Goal: Task Accomplishment & Management: Manage account settings

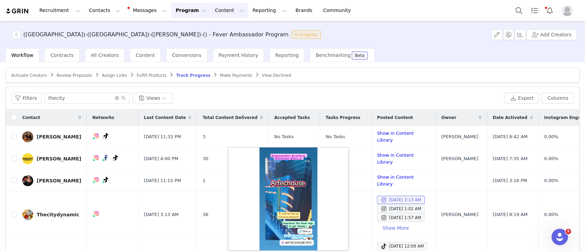
click at [211, 8] on button "Content Content" at bounding box center [229, 10] width 37 height 15
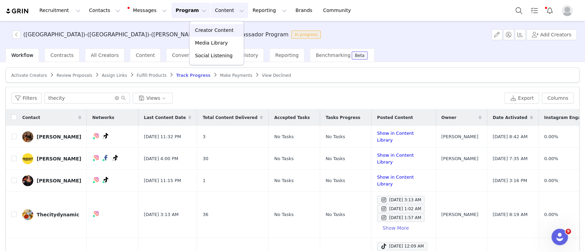
click at [214, 29] on p "Creator Content" at bounding box center [214, 30] width 38 height 7
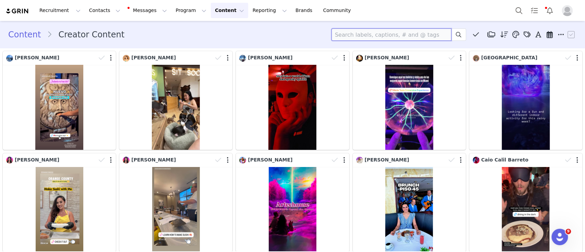
click at [370, 34] on input at bounding box center [391, 34] width 120 height 12
paste input "tresenmimaleta"
type input "tresenmimaleta"
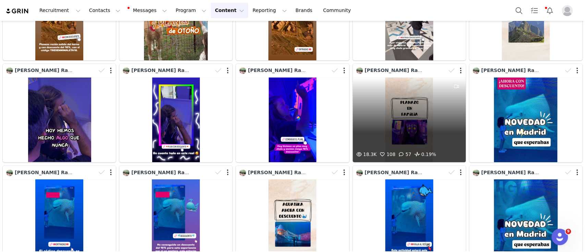
scroll to position [89, 0]
click at [411, 135] on div "18.3K 108 57 0.19%" at bounding box center [408, 119] width 113 height 85
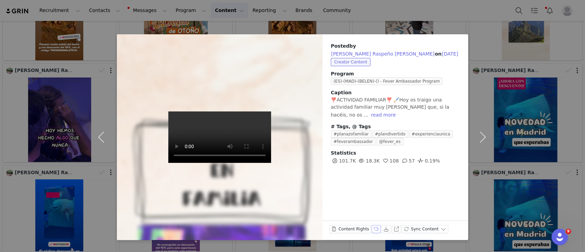
click at [374, 227] on button "Labels & Tags" at bounding box center [376, 229] width 10 height 8
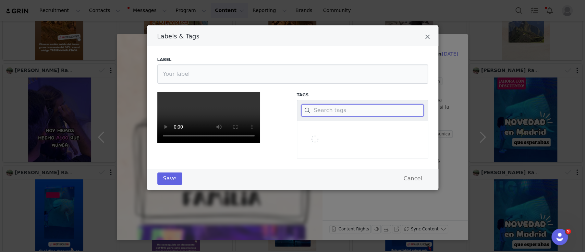
click at [340, 108] on input "Labels & Tags" at bounding box center [362, 110] width 122 height 12
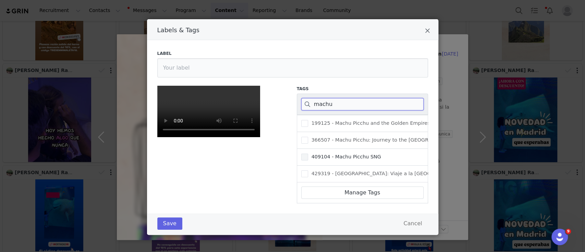
scroll to position [0, 0]
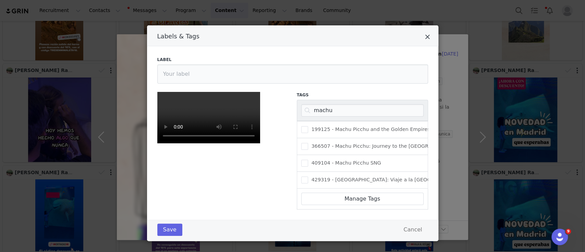
click at [425, 36] on icon "Close" at bounding box center [427, 37] width 5 height 7
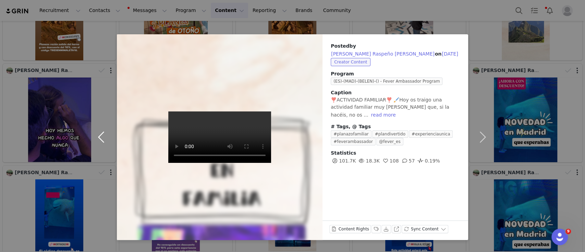
click at [99, 138] on button "button" at bounding box center [102, 136] width 29 height 205
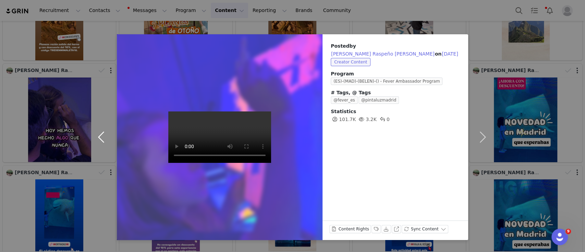
click at [103, 138] on button "button" at bounding box center [102, 136] width 29 height 205
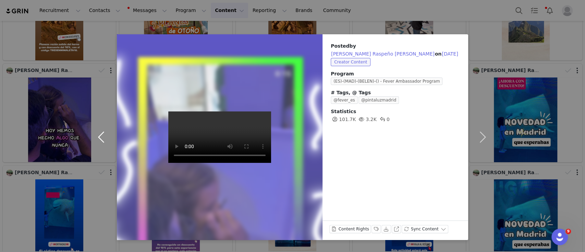
click at [103, 138] on button "button" at bounding box center [102, 136] width 29 height 205
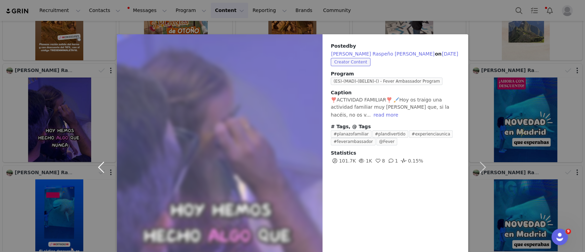
click at [103, 138] on button "button" at bounding box center [102, 166] width 29 height 265
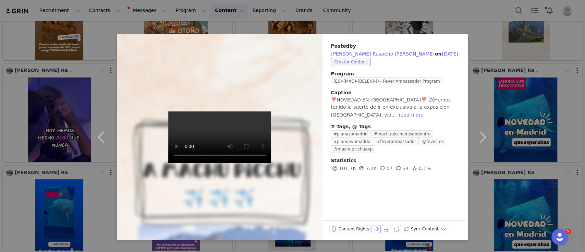
click at [374, 229] on button "Labels & Tags" at bounding box center [376, 229] width 10 height 8
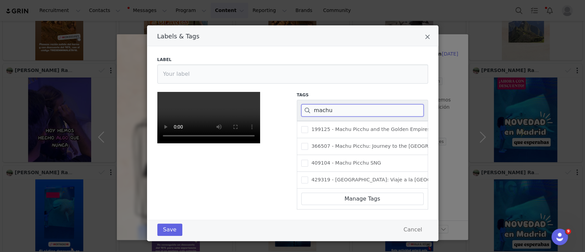
click at [331, 110] on input "machu" at bounding box center [362, 110] width 122 height 12
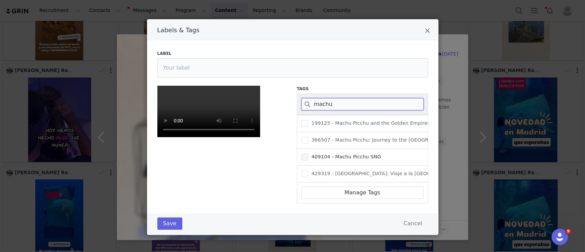
scroll to position [48, 0]
click at [315, 98] on input "machu" at bounding box center [362, 104] width 122 height 12
paste input "429319"
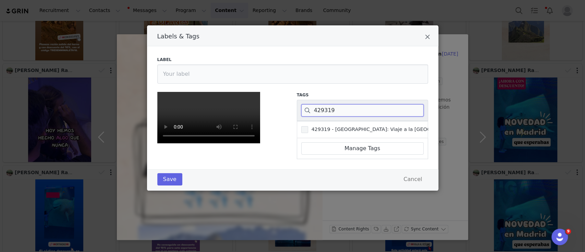
type input "429319"
click at [301, 126] on span "Labels & Tags" at bounding box center [304, 129] width 7 height 7
click at [308, 126] on input "429319 - [GEOGRAPHIC_DATA]: Viaje a la [GEOGRAPHIC_DATA]" at bounding box center [308, 126] width 0 height 0
click at [158, 185] on button "Save" at bounding box center [169, 179] width 25 height 12
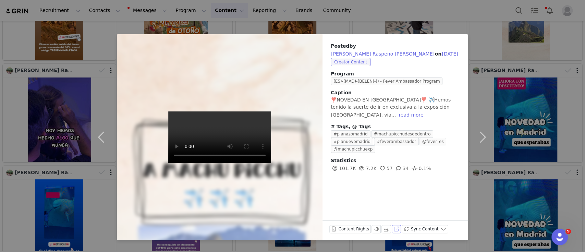
click at [396, 229] on button "View on Instagram" at bounding box center [396, 229] width 10 height 8
click at [101, 137] on button "button" at bounding box center [102, 136] width 29 height 205
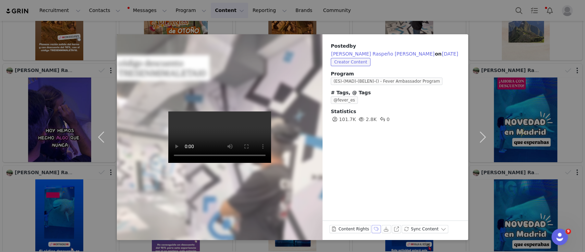
click at [373, 229] on button "Labels & Tags" at bounding box center [376, 229] width 10 height 8
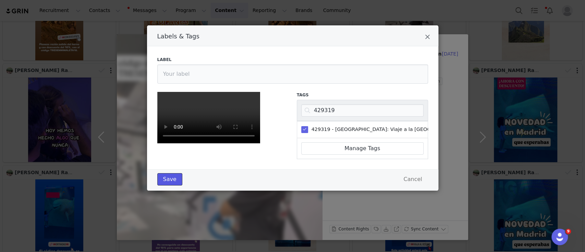
click at [171, 185] on button "Save" at bounding box center [169, 179] width 25 height 12
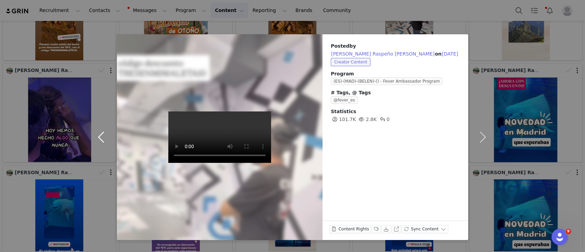
click at [101, 137] on button "button" at bounding box center [102, 136] width 29 height 205
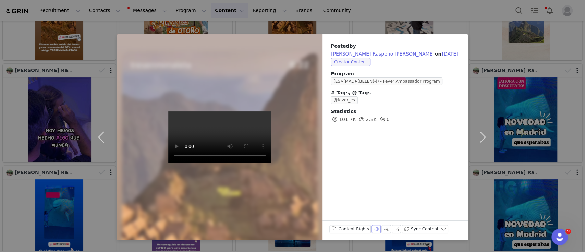
click at [371, 228] on button "Labels & Tags" at bounding box center [376, 229] width 10 height 8
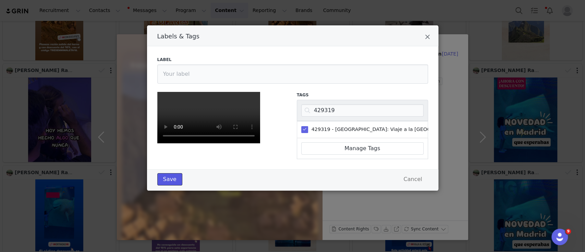
click at [169, 185] on button "Save" at bounding box center [169, 179] width 25 height 12
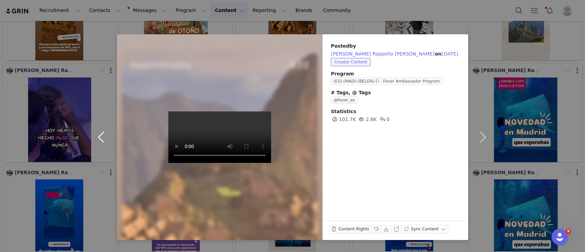
click at [99, 138] on button "button" at bounding box center [102, 136] width 29 height 205
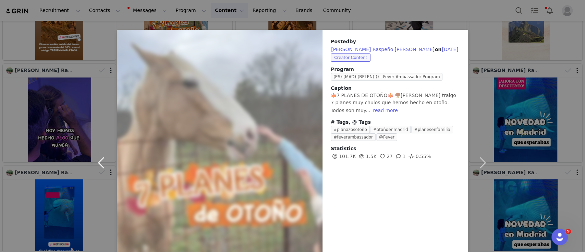
scroll to position [0, 0]
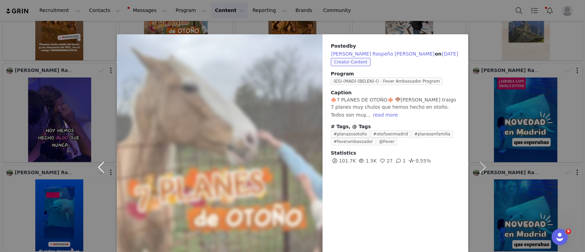
click at [99, 166] on button "button" at bounding box center [102, 166] width 29 height 265
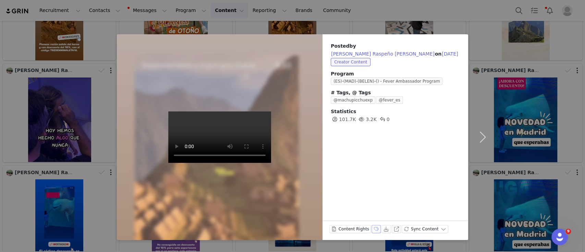
click at [373, 228] on button "Labels & Tags" at bounding box center [376, 229] width 10 height 8
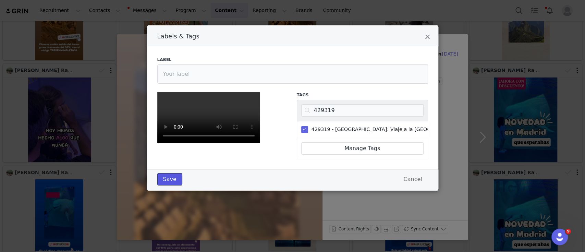
click at [172, 185] on button "Save" at bounding box center [169, 179] width 25 height 12
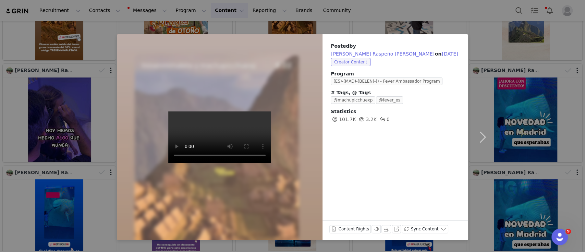
click at [327, 14] on div "Posted by [PERSON_NAME] Raspeño [PERSON_NAME] on [DATE] Creator Content Program…" at bounding box center [292, 126] width 585 height 252
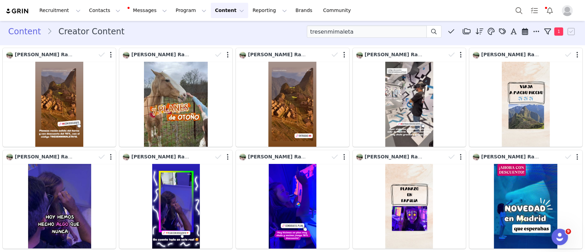
scroll to position [2, 0]
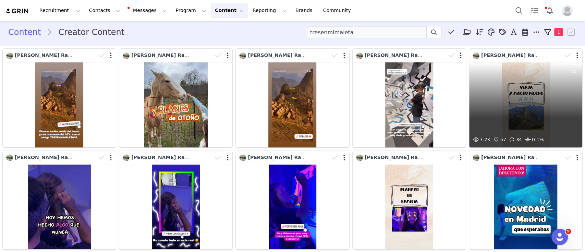
click at [517, 109] on div "7.2K 57 34 0.1%" at bounding box center [525, 104] width 113 height 85
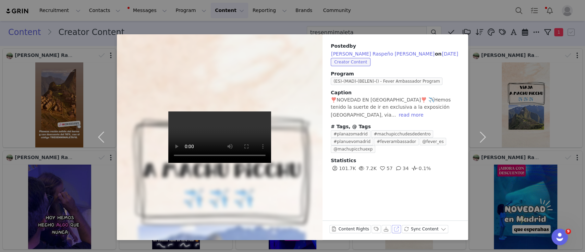
click at [391, 228] on button "View on Instagram" at bounding box center [396, 229] width 10 height 8
click at [328, 3] on div "Posted by [PERSON_NAME] Raspeño [PERSON_NAME] on [DATE] Creator Content Program…" at bounding box center [292, 126] width 585 height 252
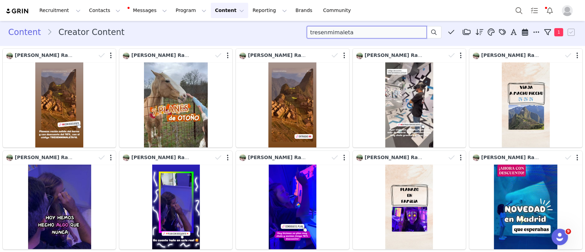
click at [317, 34] on input "tresenmimaleta" at bounding box center [367, 32] width 120 height 12
paste input "planesdelocos"
type input "planesdelocos"
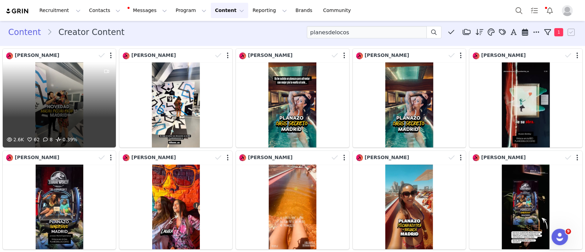
click at [82, 122] on div "2.6K 62 8 0.39%" at bounding box center [59, 104] width 113 height 85
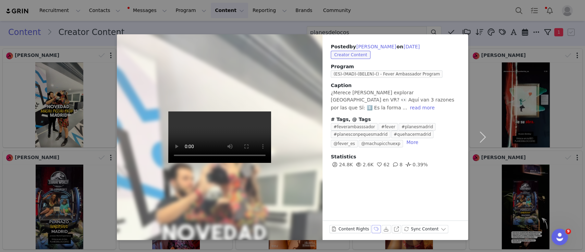
click at [373, 227] on button "Labels & Tags" at bounding box center [376, 229] width 10 height 8
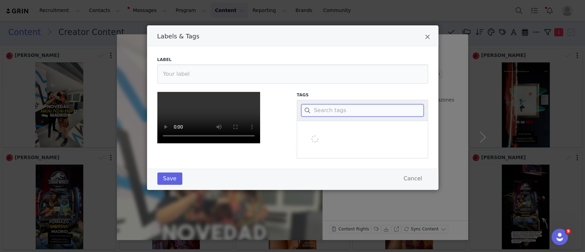
click at [326, 108] on input "Labels & Tags" at bounding box center [362, 110] width 122 height 12
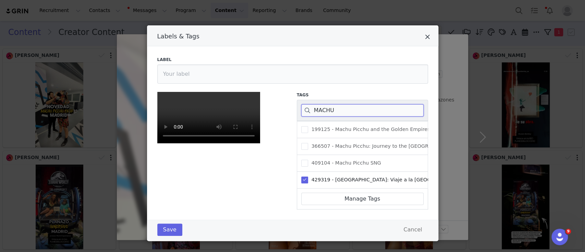
type input "MACHU"
click at [425, 35] on icon "Close" at bounding box center [427, 37] width 5 height 7
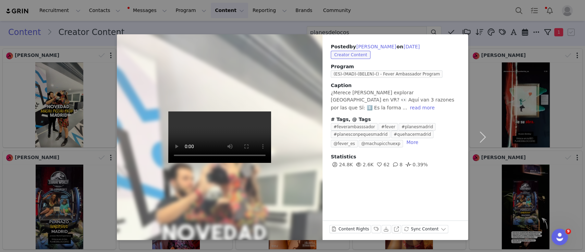
click at [485, 138] on div at bounding box center [292, 126] width 585 height 252
click at [481, 139] on button "button" at bounding box center [482, 136] width 29 height 205
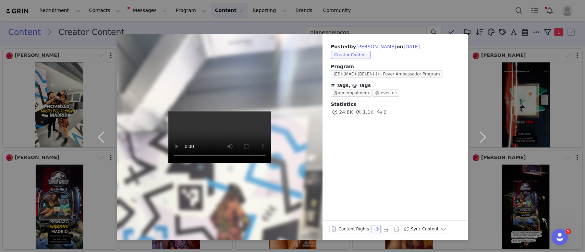
click at [372, 229] on button "Labels & Tags" at bounding box center [376, 229] width 10 height 8
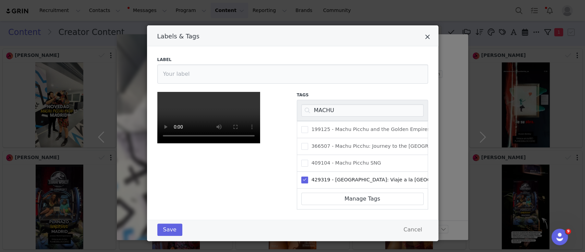
click at [425, 36] on icon "Close" at bounding box center [427, 37] width 5 height 7
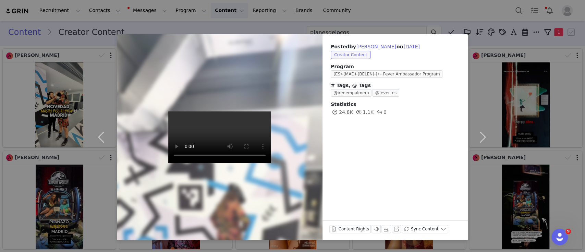
click at [379, 9] on div "Posted by [PERSON_NAME] on [DATE] Creator Content Program (ES)-(MAD)-(BELEN)-()…" at bounding box center [292, 126] width 585 height 252
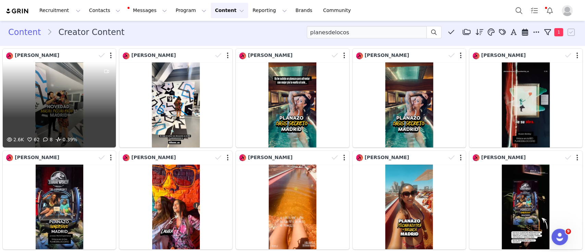
click at [34, 97] on div "2.6K 62 8 0.39%" at bounding box center [59, 104] width 113 height 85
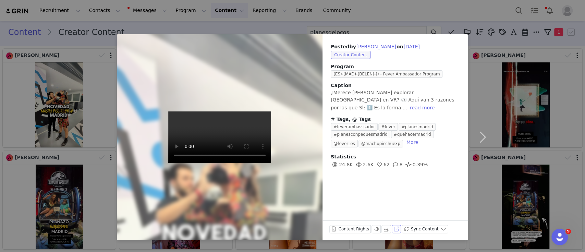
click at [394, 228] on button "View on Instagram" at bounding box center [396, 229] width 10 height 8
click at [369, 13] on div "Posted by [PERSON_NAME] on [DATE] Creator Content Program (ES)-(MAD)-(BELEN)-()…" at bounding box center [292, 126] width 585 height 252
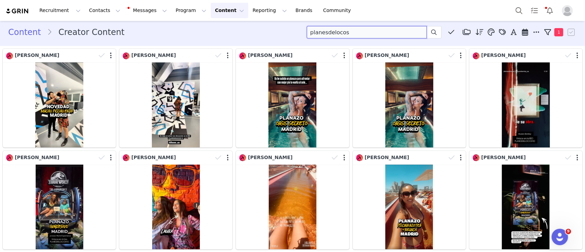
click at [334, 32] on input "planesdelocos" at bounding box center [367, 32] width 120 height 12
paste input "madrid360grad"
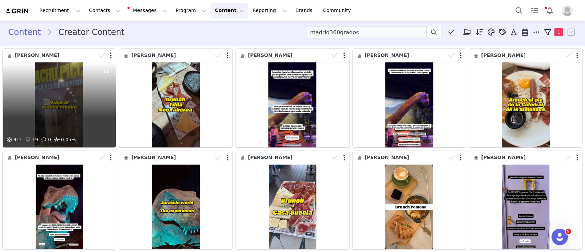
click at [81, 97] on div "911 19 0 0.05%" at bounding box center [59, 104] width 113 height 85
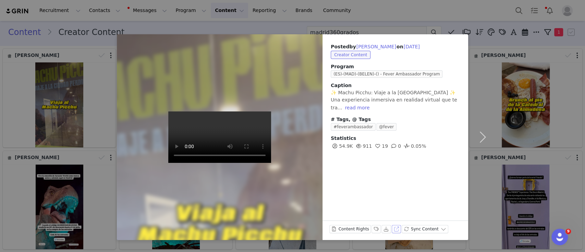
click at [392, 229] on button "View on Instagram" at bounding box center [396, 229] width 10 height 8
click at [354, 21] on div "Posted by [PERSON_NAME] on [DATE] Creator Content Program (ES)-(MAD)-(BELEN)-()…" at bounding box center [292, 126] width 585 height 252
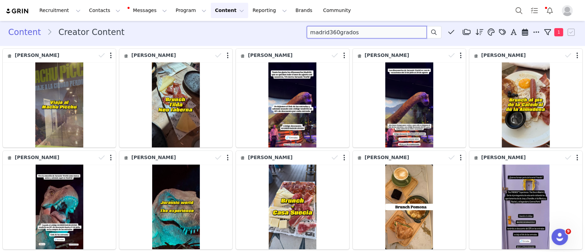
click at [325, 30] on input "madrid360grados" at bounding box center [367, 32] width 120 height 12
paste input "losviajesdealba"
type input "losviajesdealba"
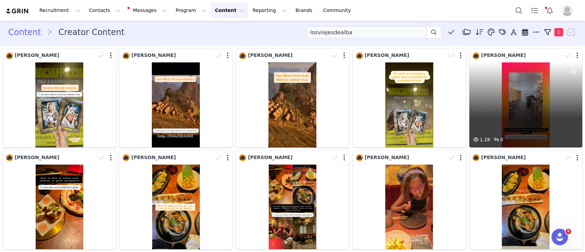
click at [522, 111] on div "1.2K 0" at bounding box center [525, 104] width 113 height 85
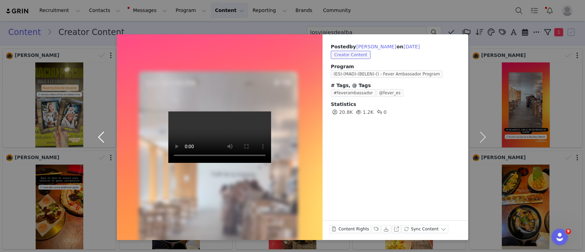
click at [103, 134] on button "button" at bounding box center [102, 136] width 29 height 205
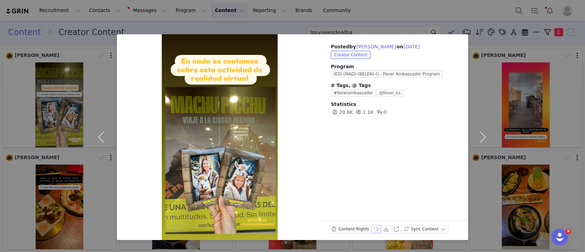
click at [371, 230] on button "Labels & Tags" at bounding box center [376, 229] width 10 height 8
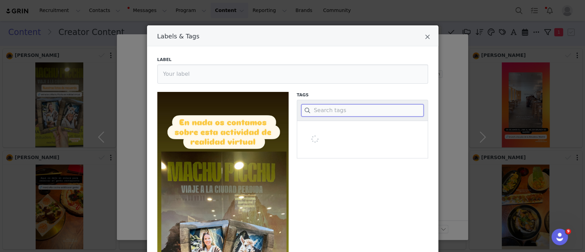
click at [341, 114] on input "Labels & Tags" at bounding box center [362, 110] width 122 height 12
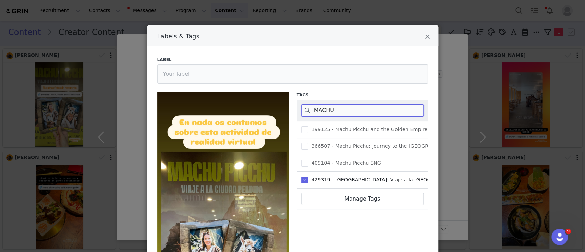
scroll to position [122, 0]
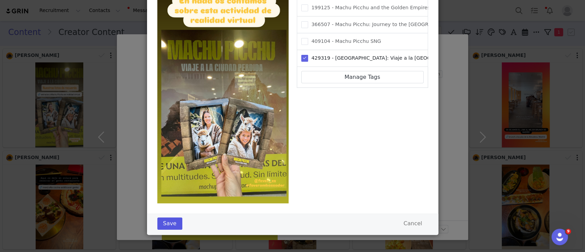
type input "MACHU"
click at [167, 228] on button "Save" at bounding box center [169, 223] width 25 height 12
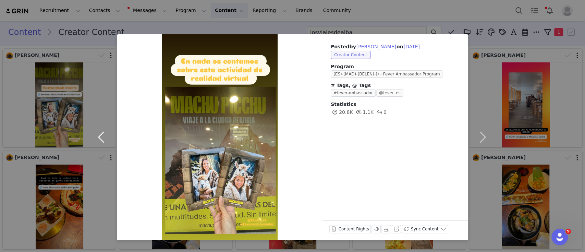
click at [103, 132] on button "button" at bounding box center [102, 136] width 29 height 205
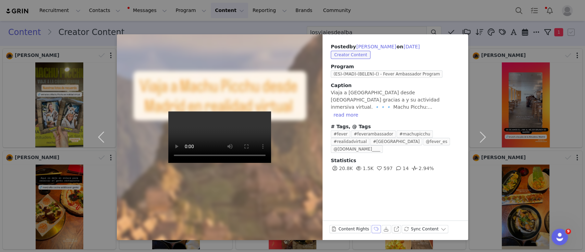
click at [371, 229] on button "Labels & Tags" at bounding box center [376, 229] width 10 height 8
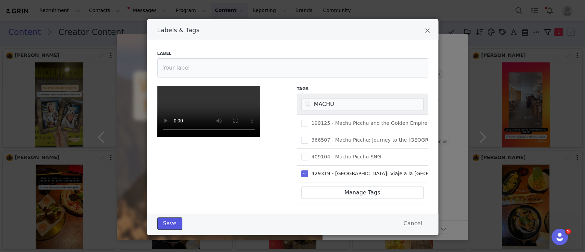
click at [169, 225] on button "Save" at bounding box center [169, 223] width 25 height 12
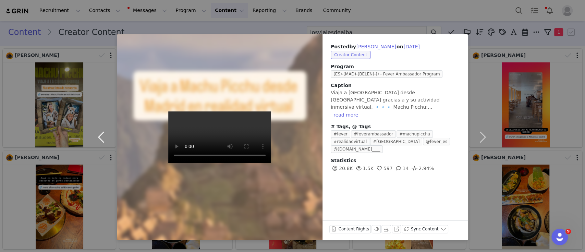
click at [103, 136] on button "button" at bounding box center [102, 136] width 29 height 205
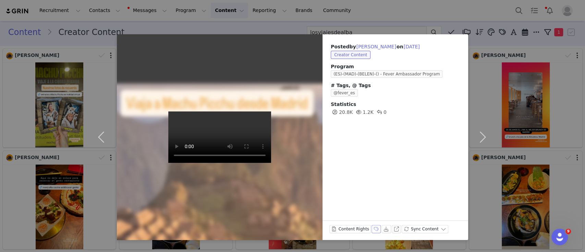
click at [372, 226] on button "Labels & Tags" at bounding box center [376, 229] width 10 height 8
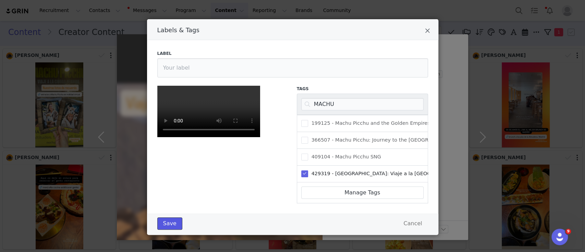
click at [159, 221] on button "Save" at bounding box center [169, 223] width 25 height 12
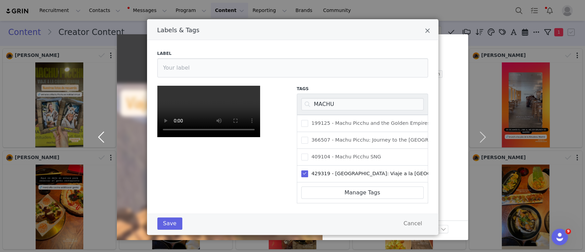
click at [96, 135] on button "button" at bounding box center [102, 136] width 29 height 205
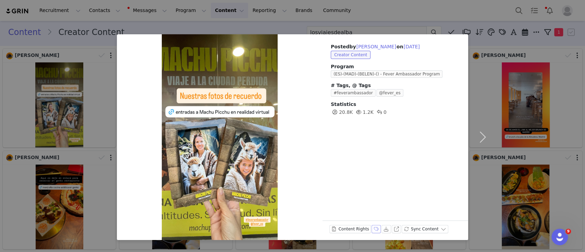
click at [373, 226] on button "Labels & Tags" at bounding box center [376, 229] width 10 height 8
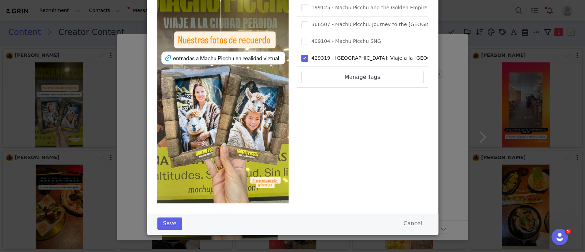
click at [457, 11] on div "Labels & Tags Label Tags MACHU 199125 - Machu Picchu and the Golden Empires of …" at bounding box center [292, 126] width 585 height 252
click at [408, 223] on button "Cancel" at bounding box center [412, 223] width 30 height 12
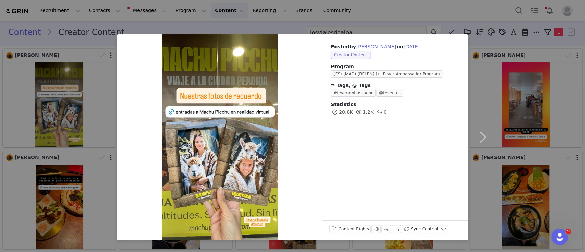
click at [420, 12] on div "Posted by [PERSON_NAME] on [DATE] Creator Content Program (ES)-(MAD)-(BELEN)-()…" at bounding box center [292, 126] width 585 height 252
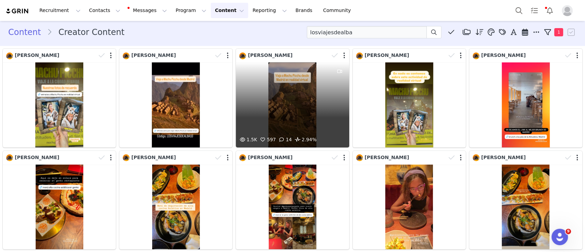
click at [300, 108] on div "1.5K 597 14 2.94%" at bounding box center [292, 104] width 113 height 85
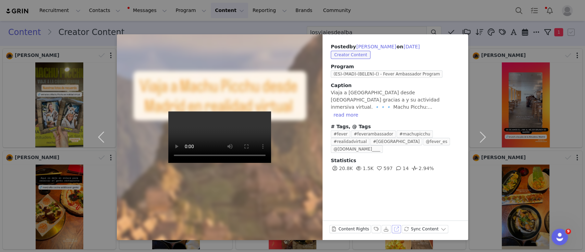
click at [391, 228] on button "View on Instagram" at bounding box center [396, 229] width 10 height 8
click at [381, 13] on div "Posted by [PERSON_NAME] on [DATE] Creator Content Program (ES)-(MAD)-(BELEN)-()…" at bounding box center [292, 126] width 585 height 252
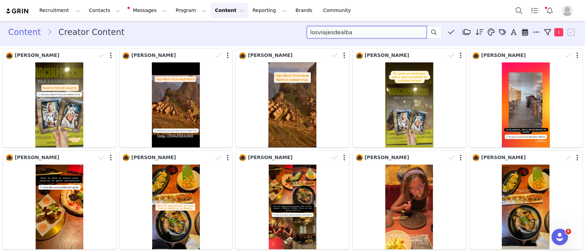
click at [332, 32] on input "losviajesdealba" at bounding box center [367, 32] width 120 height 12
paste input "mariajesusgarnic"
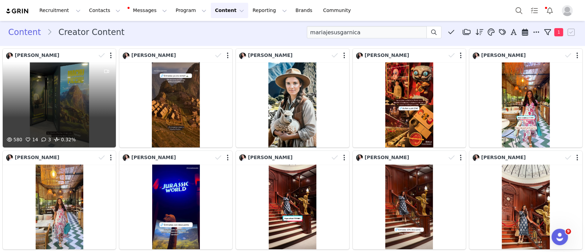
click at [85, 86] on div "580 14 3 0.32%" at bounding box center [59, 104] width 113 height 85
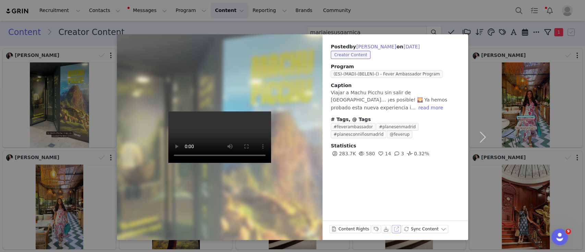
click at [393, 228] on button "View on TikTok" at bounding box center [396, 229] width 10 height 8
click at [323, 3] on div "Posted by [PERSON_NAME] on [DATE] Creator Content Program (ES)-(MAD)-(BELEN)-()…" at bounding box center [292, 126] width 585 height 252
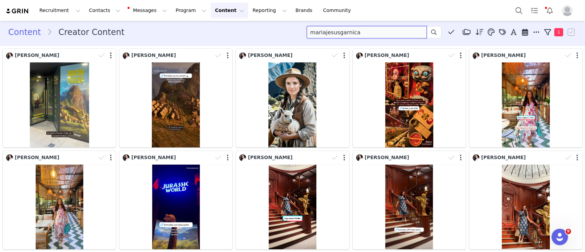
click at [334, 32] on input "mariajesusgarnica" at bounding box center [367, 32] width 120 height 12
paste input "portuvieir"
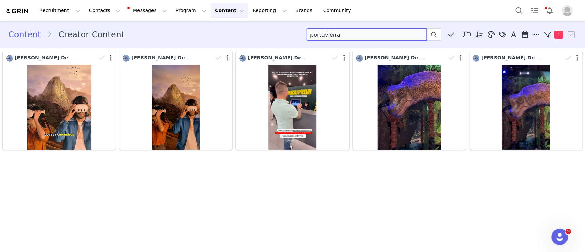
scroll to position [0, 0]
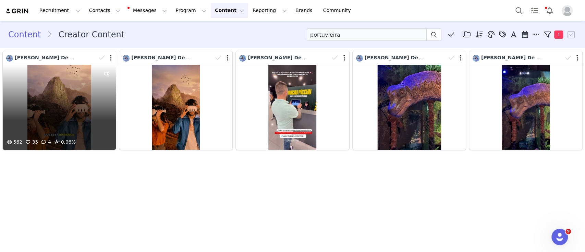
click at [87, 110] on div "562 35 4 0.06%" at bounding box center [59, 107] width 113 height 85
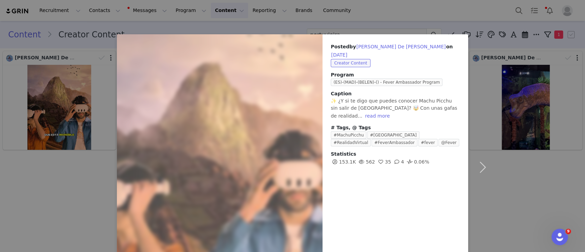
scroll to position [56, 0]
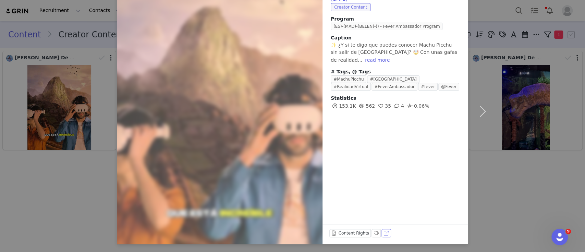
click at [381, 229] on button "View on TikTok" at bounding box center [386, 233] width 10 height 8
click at [491, 203] on button "button" at bounding box center [482, 110] width 29 height 265
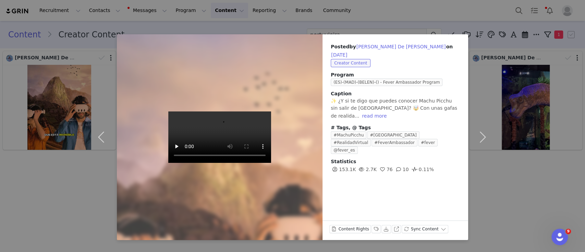
scroll to position [0, 0]
click at [386, 6] on div "Posted by [PERSON_NAME] De [PERSON_NAME] on [DATE] Creator Content Program (ES)…" at bounding box center [292, 126] width 585 height 252
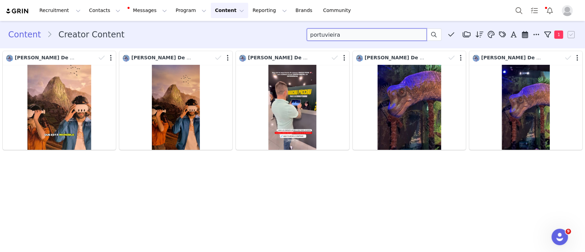
click at [328, 35] on input "portuvieira" at bounding box center [367, 34] width 120 height 12
paste input "[PERSON_NAME]"
type input "[PERSON_NAME]"
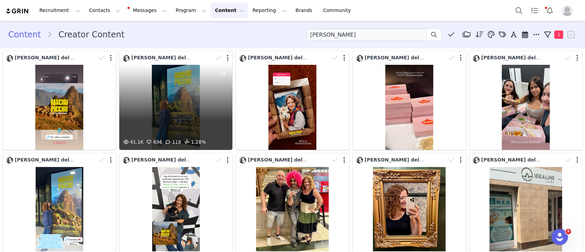
click at [178, 114] on div "41.1K 696 118 1.28%" at bounding box center [175, 107] width 113 height 85
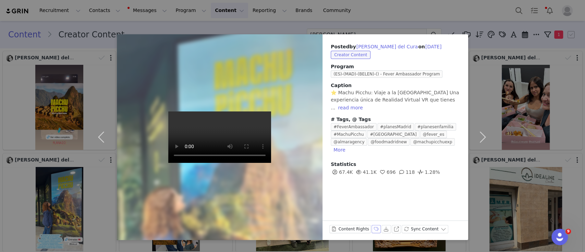
click at [375, 228] on button "Labels & Tags" at bounding box center [376, 229] width 10 height 8
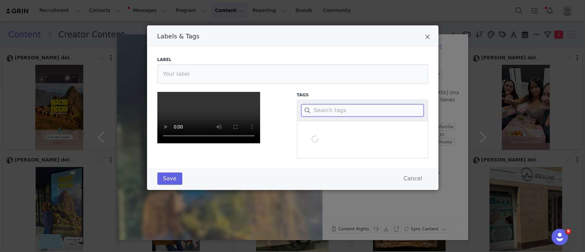
click at [348, 110] on input "Labels & Tags" at bounding box center [362, 110] width 122 height 12
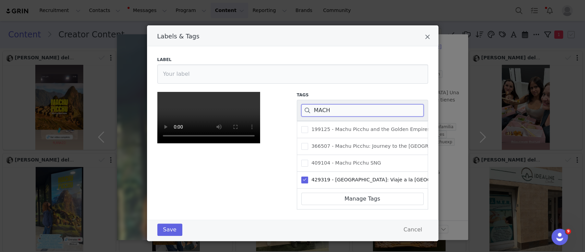
type input "MACH"
click at [425, 36] on icon "Close" at bounding box center [427, 37] width 5 height 7
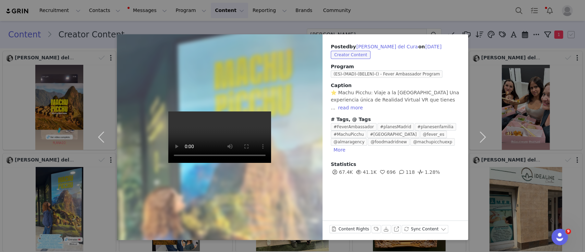
click at [356, 24] on div "Posted by [PERSON_NAME] del Cura on [DATE] Creator Content Program (ES)-(MAD)-(…" at bounding box center [292, 126] width 585 height 252
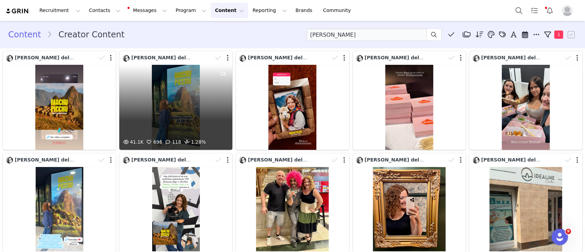
click at [174, 105] on div "41.1K 696 118 1.28%" at bounding box center [175, 107] width 113 height 85
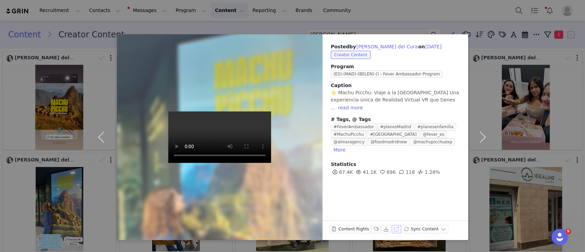
click at [391, 229] on button "View on Instagram" at bounding box center [396, 229] width 10 height 8
click at [330, 10] on div "Posted by [PERSON_NAME] del Cura on [DATE] Creator Content Program (ES)-(MAD)-(…" at bounding box center [292, 126] width 585 height 252
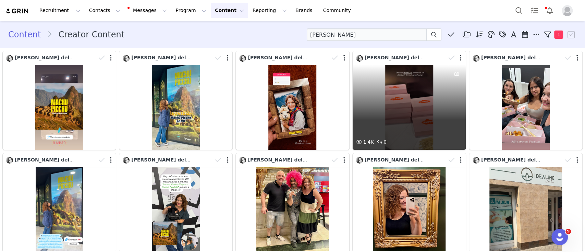
click at [398, 114] on div "1.4K 0" at bounding box center [408, 107] width 113 height 85
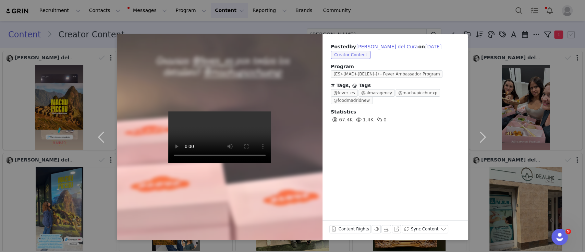
click at [407, 14] on div "Posted by [PERSON_NAME] del Cura on [DATE] Creator Content Program (ES)-(MAD)-(…" at bounding box center [292, 126] width 585 height 252
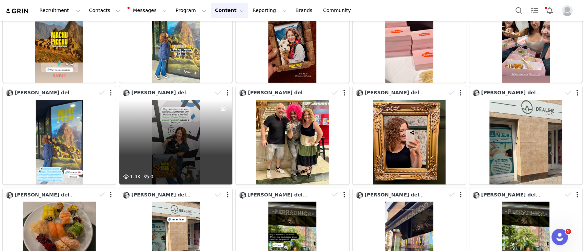
scroll to position [67, 0]
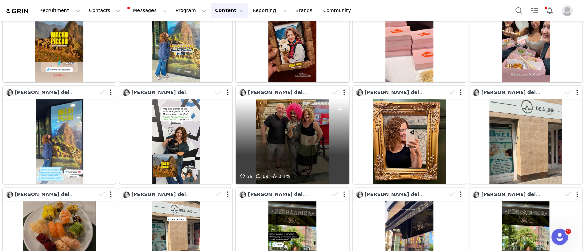
click at [304, 138] on div "59 69 0.1%" at bounding box center [292, 141] width 113 height 85
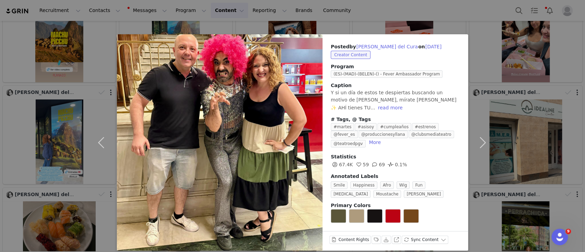
click at [375, 12] on div "Posted by [PERSON_NAME] del Cura on [DATE] Creator Content Program (ES)-(MAD)-(…" at bounding box center [292, 126] width 585 height 252
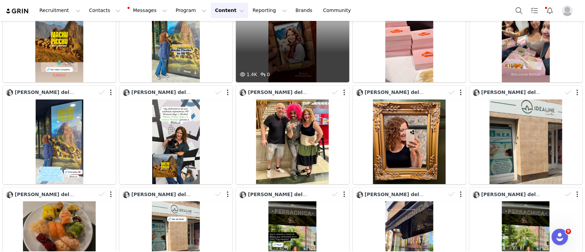
scroll to position [0, 0]
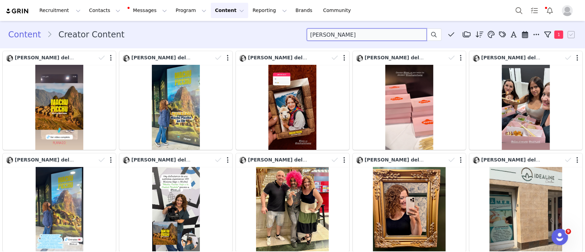
click at [330, 36] on input "[PERSON_NAME]" at bounding box center [367, 34] width 120 height 12
paste input "[PERSON_NAME].pol"
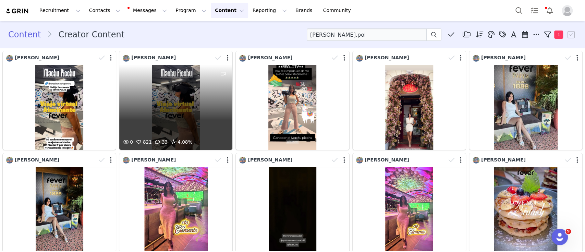
click at [157, 103] on div "0 821 33 4.08%" at bounding box center [175, 107] width 113 height 85
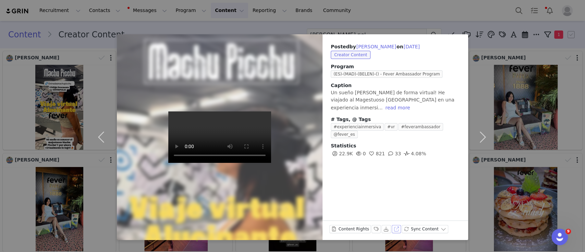
click at [391, 229] on button "View on Instagram" at bounding box center [396, 229] width 10 height 8
click at [329, 17] on div "Posted by [PERSON_NAME] on [DATE] Creator Content Program (ES)-(MAD)-(BELEN)-()…" at bounding box center [292, 126] width 585 height 252
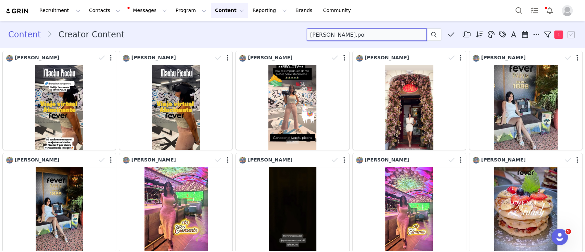
click at [325, 32] on input "[PERSON_NAME].pol" at bounding box center [367, 34] width 120 height 12
paste input "alicesaludable"
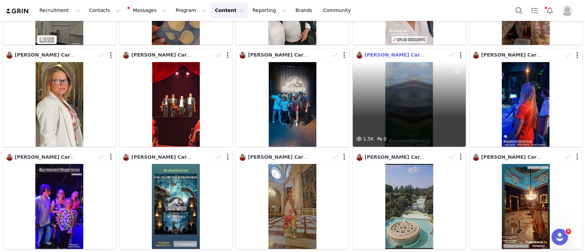
scroll to position [96, 0]
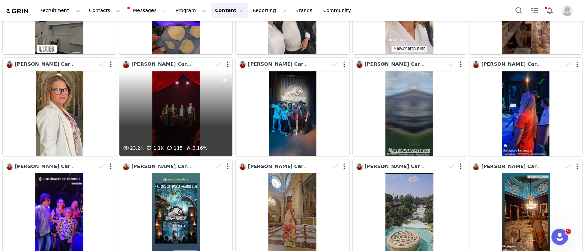
click at [156, 121] on div "23.2K 1.1K 115 3.16%" at bounding box center [175, 113] width 113 height 85
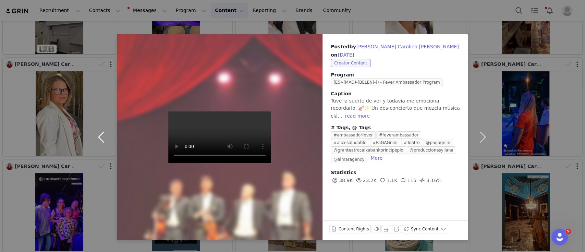
click at [100, 132] on button "button" at bounding box center [102, 136] width 29 height 205
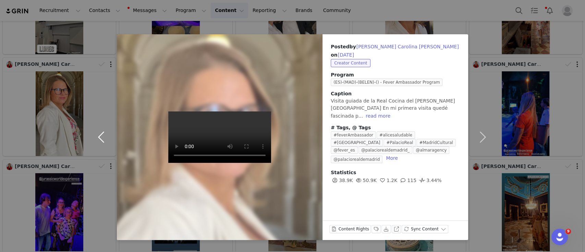
click at [100, 132] on button "button" at bounding box center [102, 136] width 29 height 205
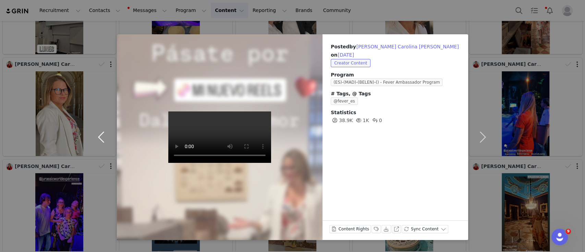
click at [100, 132] on button "button" at bounding box center [102, 136] width 29 height 205
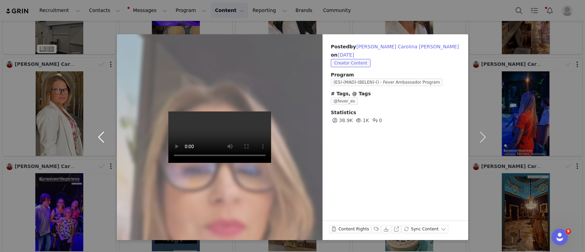
click at [100, 132] on button "button" at bounding box center [102, 136] width 29 height 205
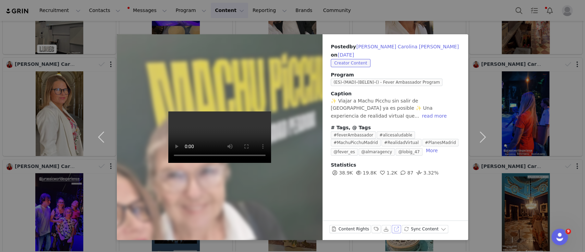
click at [391, 228] on button "View on Instagram" at bounding box center [396, 229] width 10 height 8
click at [101, 135] on button "button" at bounding box center [102, 136] width 29 height 205
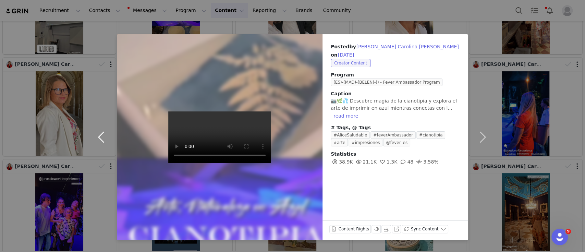
click at [100, 138] on button "button" at bounding box center [102, 136] width 29 height 205
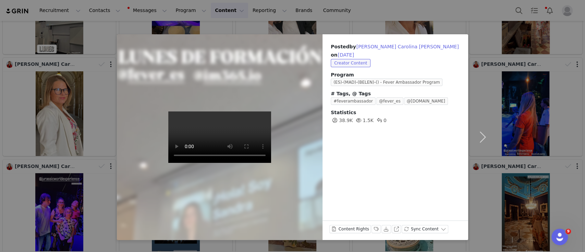
click at [353, 4] on div "Posted by [PERSON_NAME] Carolina [PERSON_NAME] on [DATE] Creator Content Progra…" at bounding box center [292, 126] width 585 height 252
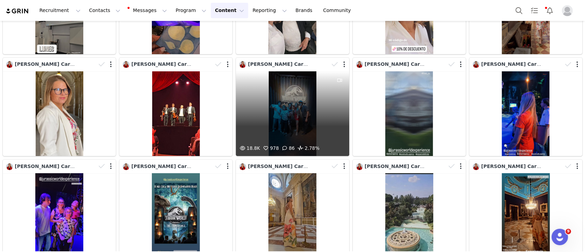
scroll to position [0, 0]
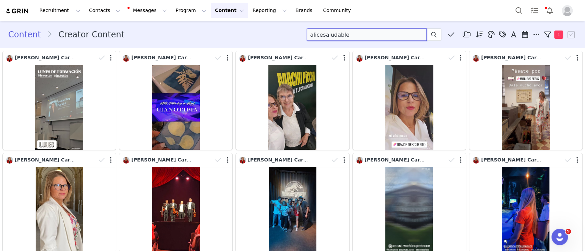
click at [338, 38] on input "alicesaludable" at bounding box center [367, 34] width 120 height 12
paste input "viajesinreserva"
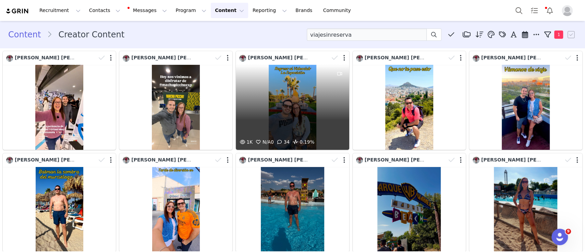
click at [290, 121] on div "1K N/A 0 34 0.19%" at bounding box center [292, 107] width 113 height 85
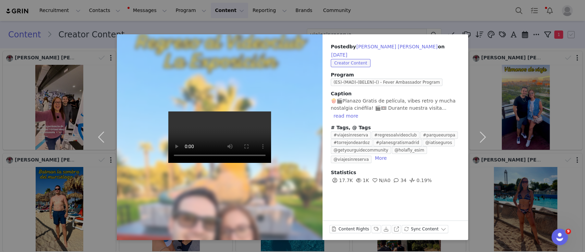
click at [322, 5] on div "Posted by [PERSON_NAME] [PERSON_NAME] on [DATE] Creator Content Program (ES)-(M…" at bounding box center [292, 126] width 585 height 252
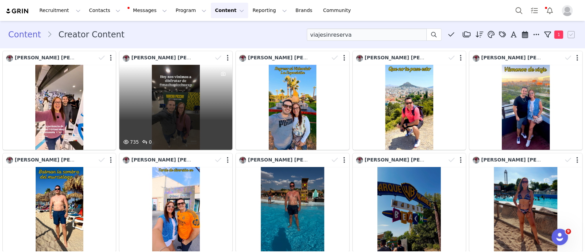
click at [187, 111] on div "735 0" at bounding box center [175, 107] width 113 height 85
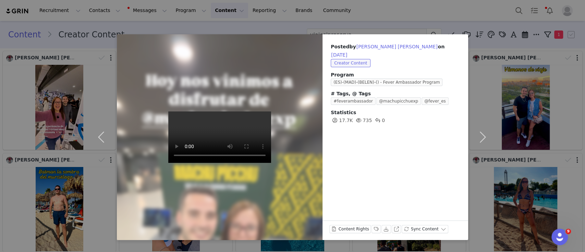
click at [271, 23] on div "Posted by [PERSON_NAME] [PERSON_NAME] on [DATE] Creator Content Program (ES)-(M…" at bounding box center [292, 126] width 585 height 252
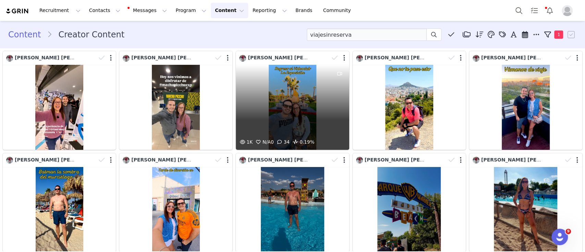
click at [302, 94] on div "1K N/A 0 34 0.19%" at bounding box center [292, 107] width 113 height 85
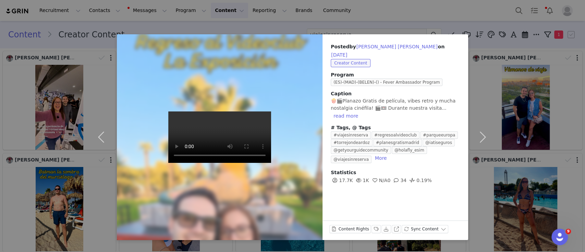
click at [290, 14] on div "Posted by [PERSON_NAME] [PERSON_NAME] on [DATE] Creator Content Program (ES)-(M…" at bounding box center [292, 126] width 585 height 252
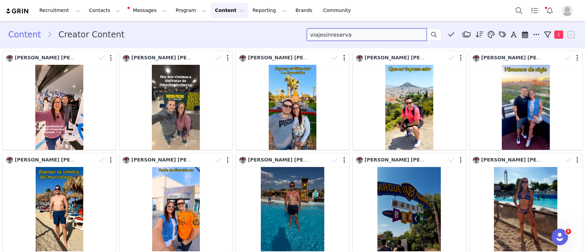
click at [314, 33] on input "viajesinreserva" at bounding box center [367, 34] width 120 height 12
paste input "madridpeques"
type input "madridpeques"
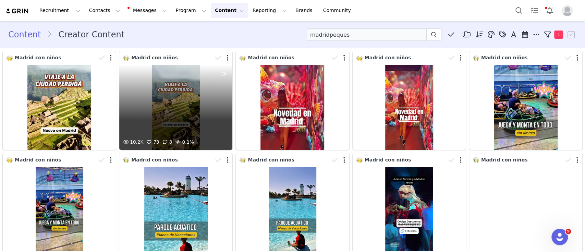
click at [159, 106] on div "10.2K 73 8 0.1%" at bounding box center [175, 107] width 113 height 85
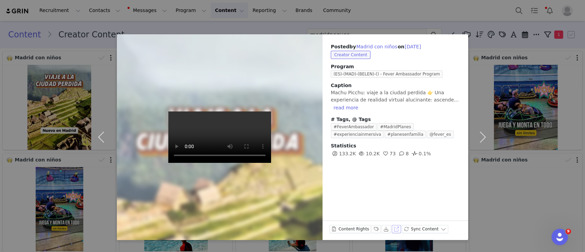
click at [391, 230] on button "View on Instagram" at bounding box center [396, 229] width 10 height 8
click at [371, 228] on button "Labels & Tags" at bounding box center [376, 229] width 10 height 8
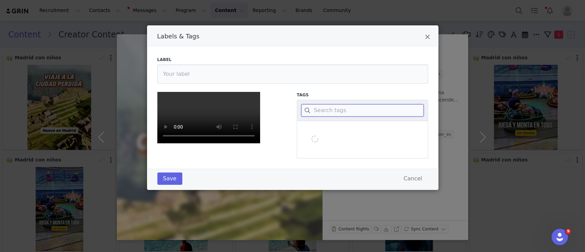
click at [331, 114] on input "Labels & Tags" at bounding box center [362, 110] width 122 height 12
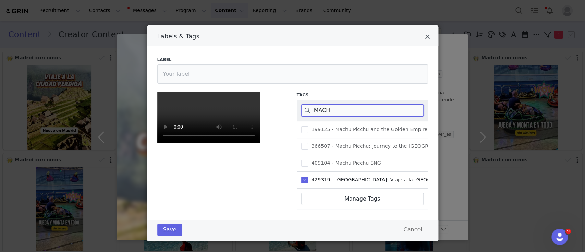
type input "MACH"
click at [425, 35] on icon "Close" at bounding box center [427, 37] width 5 height 7
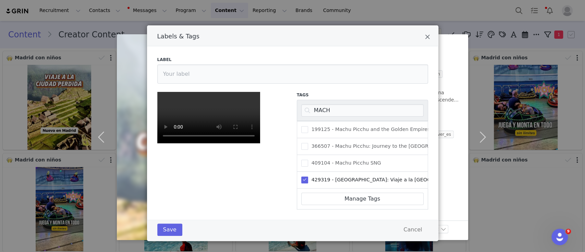
click at [415, 18] on body "Recruitment Recruitment Creator Search Curated Lists Landing Pages Web Extensio…" at bounding box center [292, 126] width 585 height 252
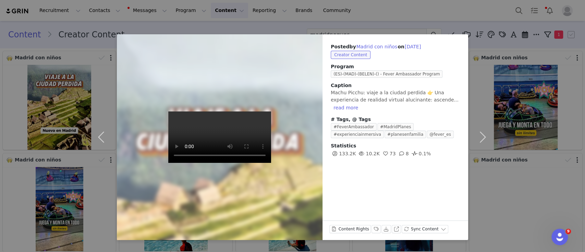
click at [346, 7] on div "Posted by Madrid con niños on [DATE] Creator Content Program (ES)-(MAD)-(BELEN)…" at bounding box center [292, 126] width 585 height 252
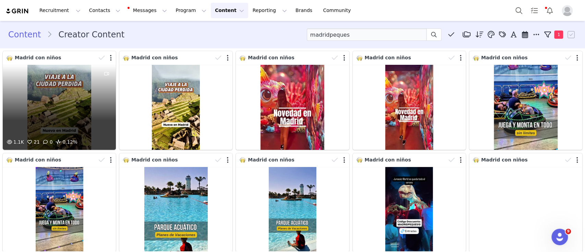
click at [45, 108] on div "1.1K 21 0 0.12%" at bounding box center [59, 107] width 113 height 85
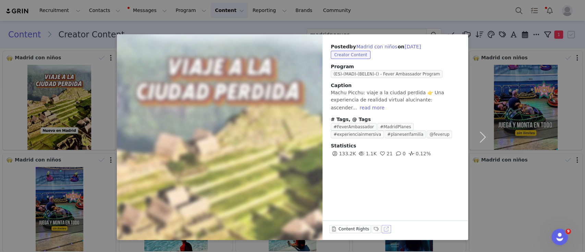
click at [381, 229] on button "View on TikTok" at bounding box center [386, 229] width 10 height 8
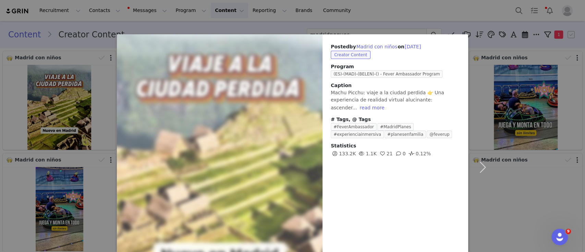
click at [383, 13] on div "Posted by Madrid con niños on [DATE] Creator Content Program (ES)-(MAD)-(BELEN)…" at bounding box center [292, 126] width 585 height 252
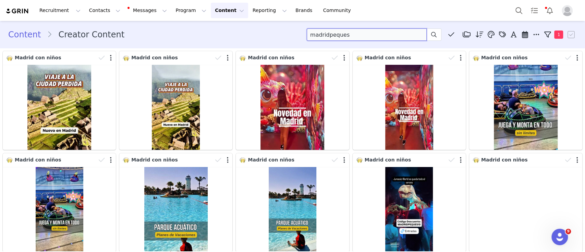
click at [331, 35] on input "madridpeques" at bounding box center [367, 34] width 120 height 12
paste input "agendacon"
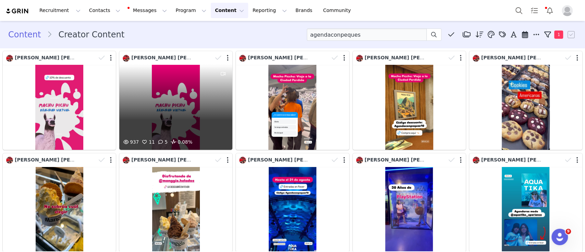
click at [160, 110] on div "937 11 5 0.08%" at bounding box center [175, 107] width 113 height 85
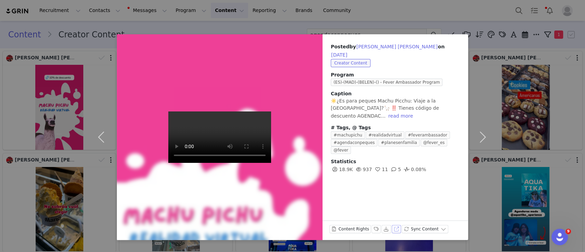
click at [392, 228] on button "View on Instagram" at bounding box center [396, 229] width 10 height 8
click at [215, 21] on div "Posted by [PERSON_NAME] [PERSON_NAME] on [DATE] Creator Content Program (ES)-(M…" at bounding box center [292, 126] width 585 height 252
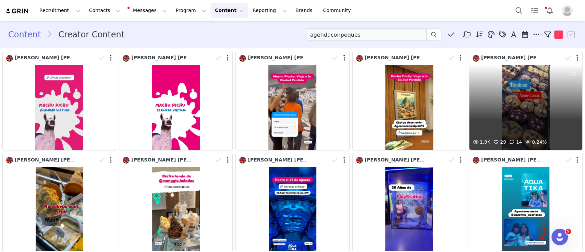
click at [541, 104] on div "1.9K 29 14 0.24%" at bounding box center [525, 107] width 113 height 85
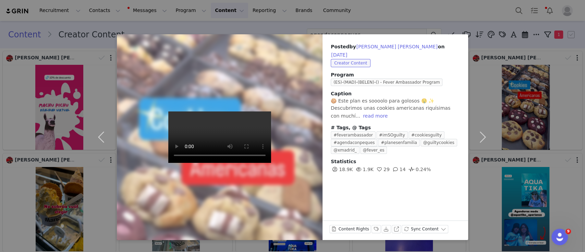
click at [428, 13] on div "Posted by [PERSON_NAME] [PERSON_NAME] on [DATE] Creator Content Program (ES)-(M…" at bounding box center [292, 126] width 585 height 252
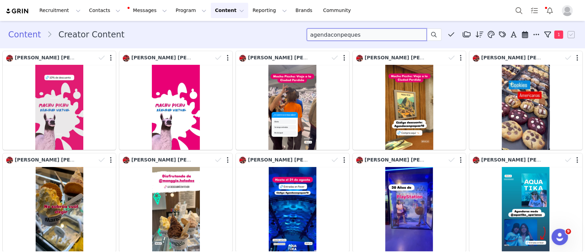
click at [337, 29] on input "agendaconpeques" at bounding box center [367, 34] width 120 height 12
paste input "miscelaneos_travel"
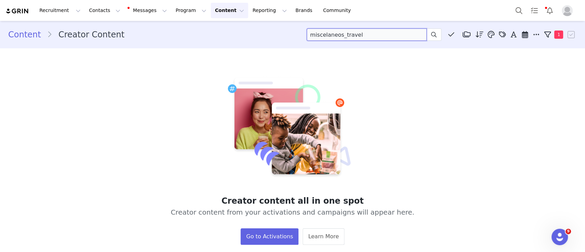
click at [331, 35] on input "miscelaneos_travel" at bounding box center [367, 34] width 120 height 12
paste input "[PERSON_NAME].[PERSON_NAME]"
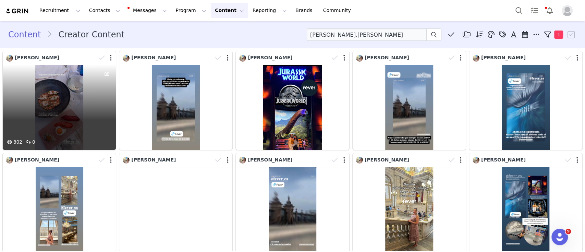
click at [93, 107] on div "802 0" at bounding box center [59, 107] width 113 height 85
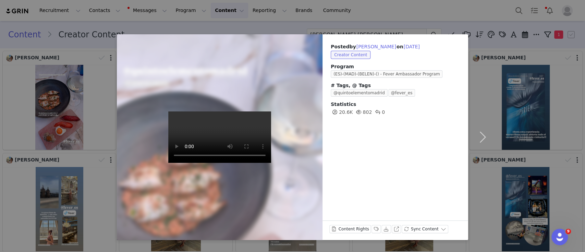
click at [241, 18] on div "Posted by [PERSON_NAME] on [DATE] Creator Content Program (ES)-(MAD)-(BELEN)-()…" at bounding box center [292, 126] width 585 height 252
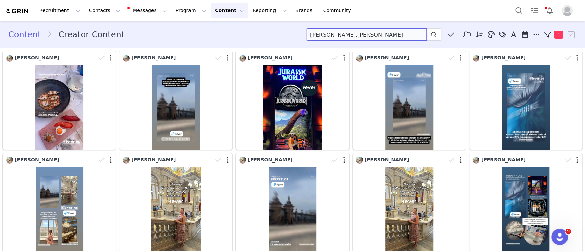
click at [321, 35] on input "[PERSON_NAME].[PERSON_NAME]" at bounding box center [367, 34] width 120 height 12
paste input "lordtenedor"
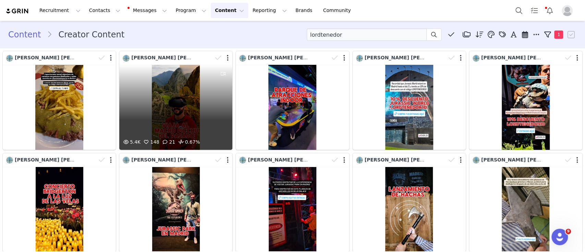
click at [163, 107] on div "5.4K 148 21 0.67%" at bounding box center [175, 107] width 113 height 85
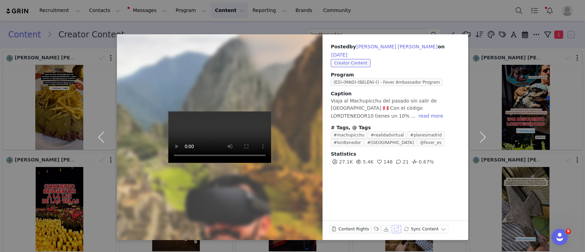
click at [392, 228] on button "View on Instagram" at bounding box center [396, 229] width 10 height 8
click at [334, 13] on div "Posted by [PERSON_NAME] [PERSON_NAME] on [DATE] Creator Content Program (ES)-(M…" at bounding box center [292, 126] width 585 height 252
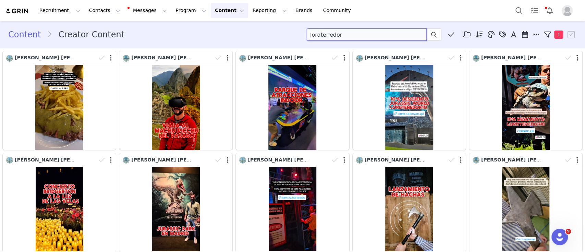
click at [311, 36] on input "lordtenedor" at bounding box center [367, 34] width 120 height 12
paste input "davidcultivo"
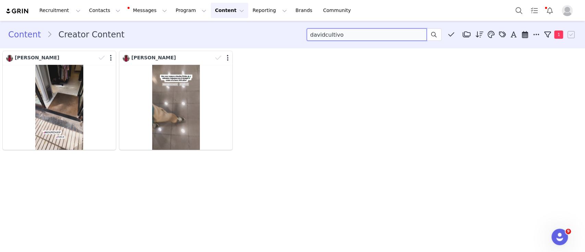
click at [320, 34] on input "davidcultivo" at bounding box center [367, 34] width 120 height 12
paste input "locosxlosviajes"
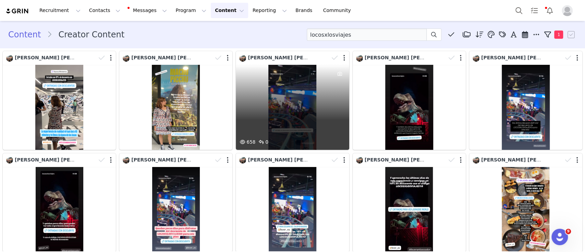
click at [258, 115] on div "658 0" at bounding box center [292, 107] width 113 height 85
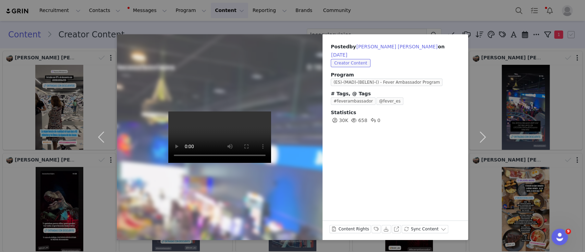
click at [346, 17] on div "Posted by [PERSON_NAME] [PERSON_NAME] on [DATE] Creator Content Program (ES)-(M…" at bounding box center [292, 126] width 585 height 252
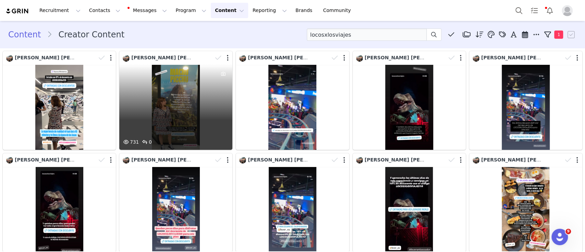
click at [147, 109] on div "731 0" at bounding box center [175, 107] width 113 height 85
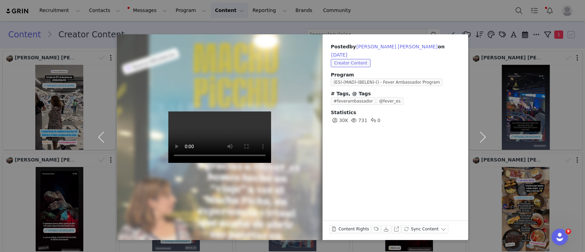
click at [299, 13] on div "Posted by [PERSON_NAME] [PERSON_NAME] on [DATE] Creator Content Program (ES)-(M…" at bounding box center [292, 126] width 585 height 252
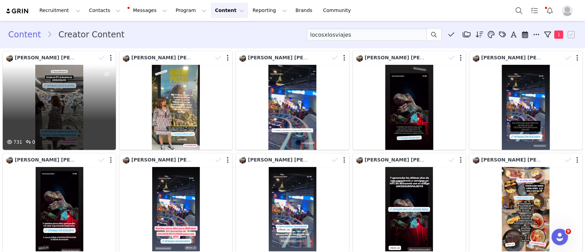
click at [82, 107] on div "731 0" at bounding box center [59, 107] width 113 height 85
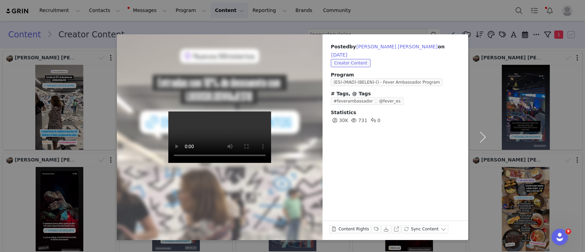
click at [303, 18] on div "Posted by [PERSON_NAME] [PERSON_NAME] on [DATE] Creator Content Program (ES)-(M…" at bounding box center [292, 126] width 585 height 252
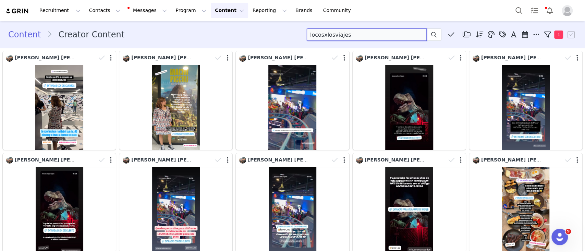
click at [315, 35] on input "locosxlosviajes" at bounding box center [367, 34] width 120 height 12
paste input "granviademadrid"
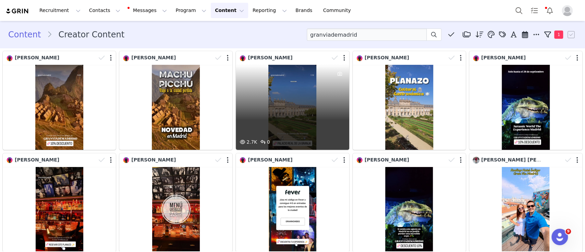
click at [299, 118] on div "2.7K 0" at bounding box center [292, 107] width 113 height 85
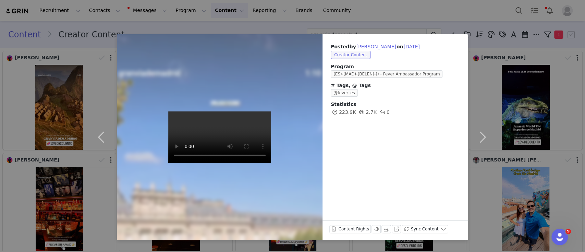
click at [305, 22] on div "Posted by [PERSON_NAME] on [DATE] Creator Content Program (ES)-(MAD)-(BELEN)-()…" at bounding box center [292, 126] width 585 height 252
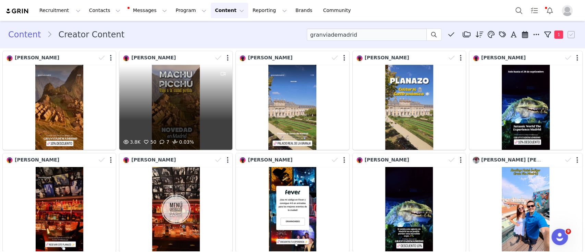
click at [167, 121] on div "3.8K 50 7 0.03%" at bounding box center [175, 107] width 113 height 85
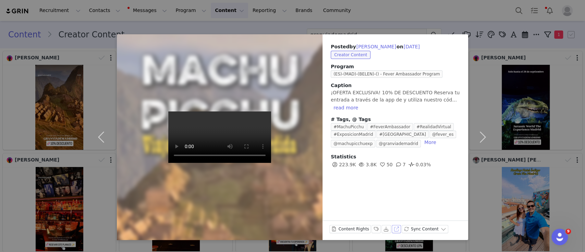
click at [391, 229] on button "View on Instagram" at bounding box center [396, 229] width 10 height 8
click at [264, 6] on div "Posted by [PERSON_NAME] on [DATE] Creator Content Program (ES)-(MAD)-(BELEN)-()…" at bounding box center [292, 126] width 585 height 252
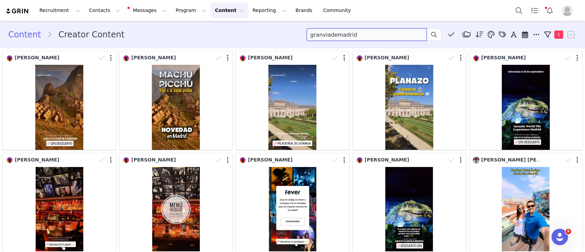
click at [328, 38] on input "granviademadrid" at bounding box center [367, 34] width 120 height 12
paste input "borisluqueyt"
type input "borisluqueyt"
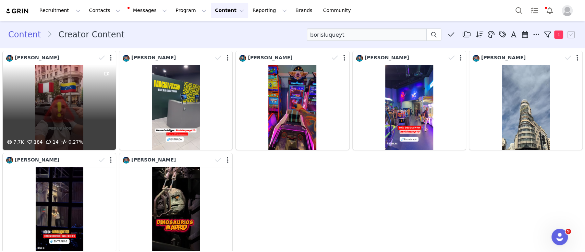
click at [82, 101] on div "7.7K 184 14 0.27%" at bounding box center [59, 107] width 113 height 85
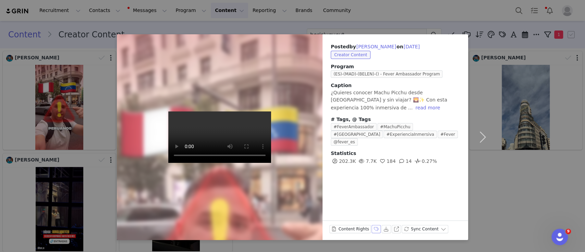
click at [375, 227] on button "Labels & Tags" at bounding box center [376, 229] width 10 height 8
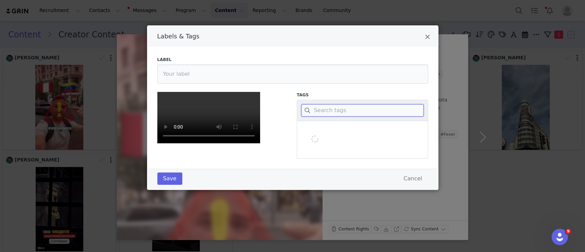
click at [354, 110] on input "Labels & Tags" at bounding box center [362, 110] width 122 height 12
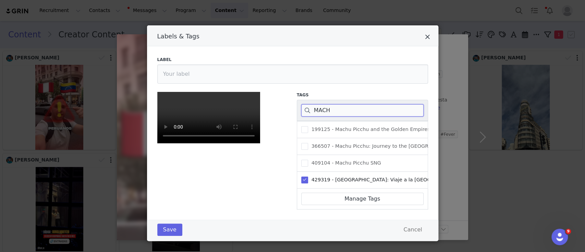
type input "MACH"
click at [425, 34] on icon "Close" at bounding box center [427, 37] width 5 height 7
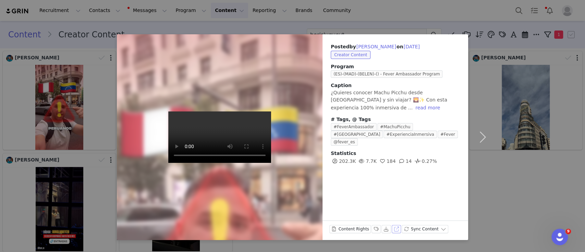
click at [391, 227] on button "View on Instagram" at bounding box center [396, 229] width 10 height 8
click at [321, 21] on div "Posted by [PERSON_NAME] on [DATE] Creator Content Program (ES)-(MAD)-(BELEN)-()…" at bounding box center [292, 126] width 585 height 252
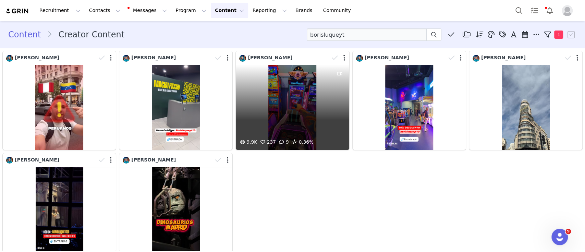
click at [295, 120] on div "9.9K 237 9 0.36%" at bounding box center [292, 107] width 113 height 85
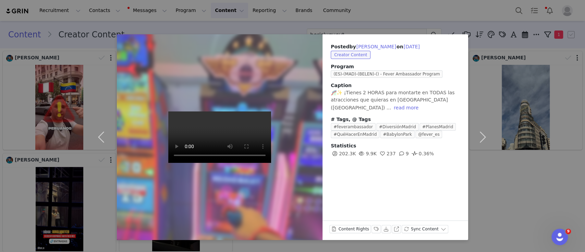
click at [373, 10] on div "Posted by [PERSON_NAME] on [DATE] Creator Content Program (ES)-(MAD)-(BELEN)-()…" at bounding box center [292, 126] width 585 height 252
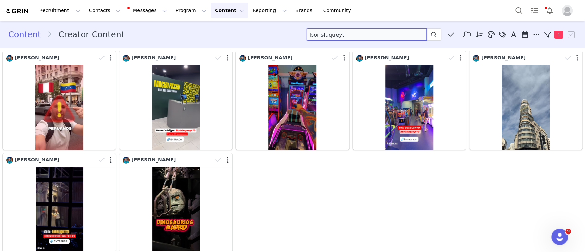
click at [322, 38] on input "borisluqueyt" at bounding box center [367, 34] width 120 height 12
paste input "elpaladardelaterreta_"
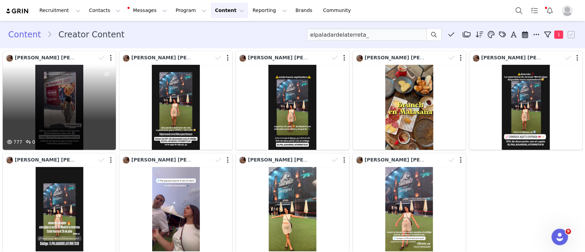
click at [66, 83] on div "777 0" at bounding box center [59, 107] width 113 height 85
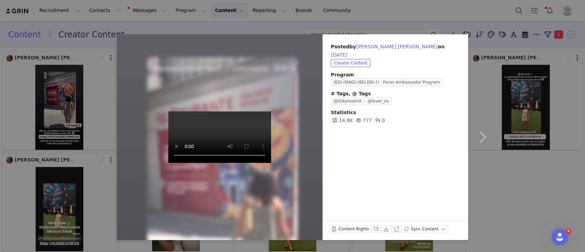
click at [266, 18] on div "Posted by [PERSON_NAME] [PERSON_NAME] on [DATE] Creator Content Program (ES)-(M…" at bounding box center [292, 126] width 585 height 252
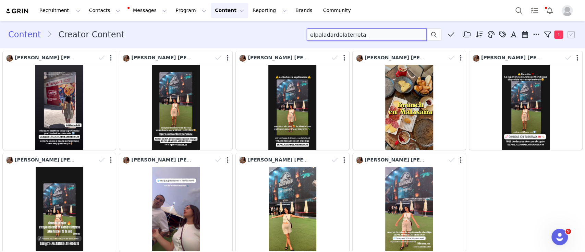
click at [346, 32] on input "elpaladardelaterreta_" at bounding box center [367, 34] width 120 height 12
paste input "probandoenfamiliaoficial"
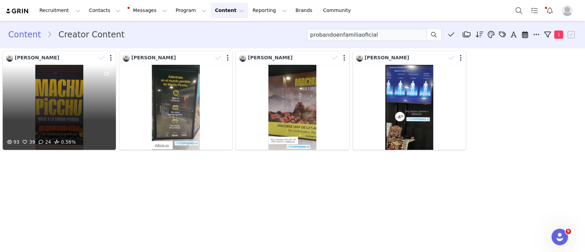
click at [57, 112] on div "93 39 24 0.56%" at bounding box center [59, 107] width 113 height 85
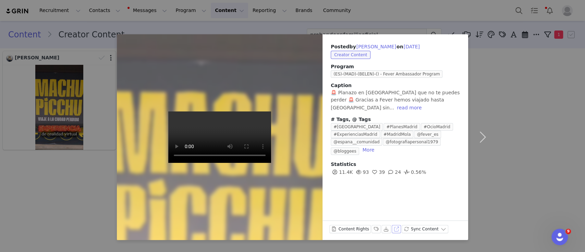
click at [391, 230] on button "View on Instagram" at bounding box center [396, 229] width 10 height 8
click at [316, 13] on div "Posted by [PERSON_NAME] on [DATE] Creator Content Program (ES)-(MAD)-(BELEN)-()…" at bounding box center [292, 126] width 585 height 252
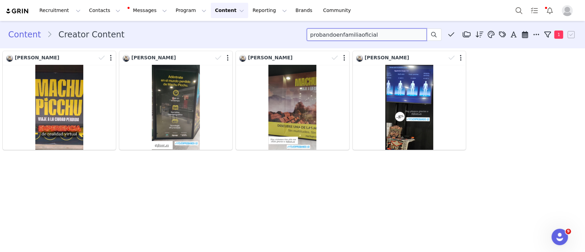
click at [368, 36] on input "probandoenfamiliaoficial" at bounding box center [367, 34] width 120 height 12
paste input "buscandoformaalasnubes"
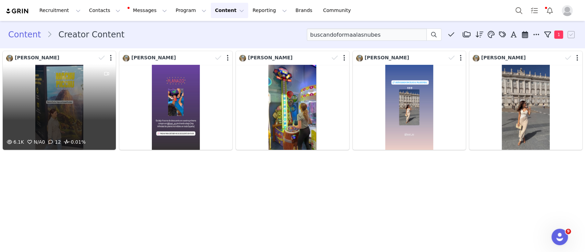
click at [75, 101] on div "6.1K N/A 0 12 0.01%" at bounding box center [59, 107] width 113 height 85
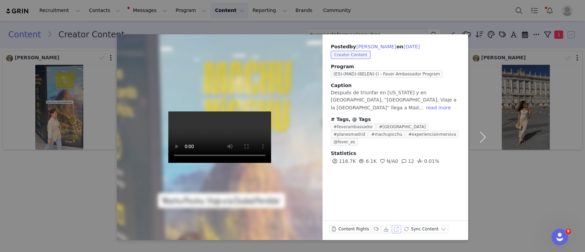
click at [394, 228] on button "View on Instagram" at bounding box center [396, 229] width 10 height 8
click at [352, 4] on div "Posted by [PERSON_NAME] on [DATE] Creator Content Program (ES)-(MAD)-(BELEN)-()…" at bounding box center [292, 126] width 585 height 252
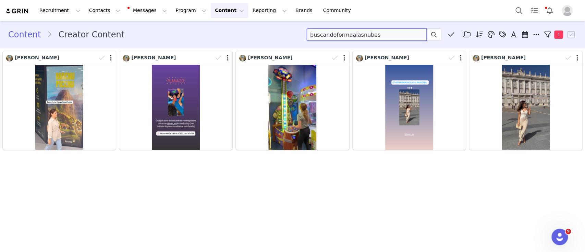
click at [334, 35] on input "buscandoformaalasnubes" at bounding box center [367, 34] width 120 height 12
paste input "gemayummy"
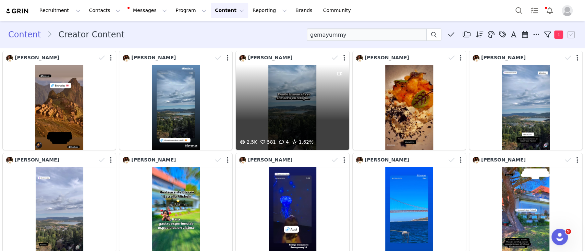
click at [276, 120] on div "2.5K 581 4 1.62%" at bounding box center [292, 107] width 113 height 85
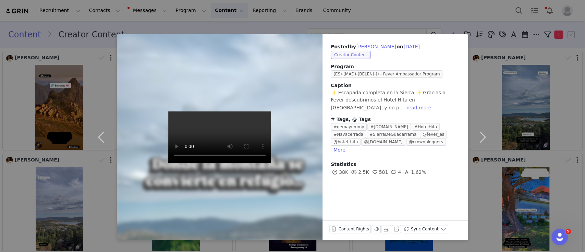
click at [381, 9] on div "Posted by [PERSON_NAME] on [DATE] Creator Content Program (ES)-(MAD)-(BELEN)-()…" at bounding box center [292, 126] width 585 height 252
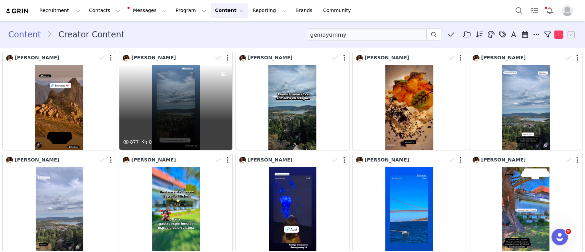
click at [167, 116] on div "877 0" at bounding box center [175, 107] width 113 height 85
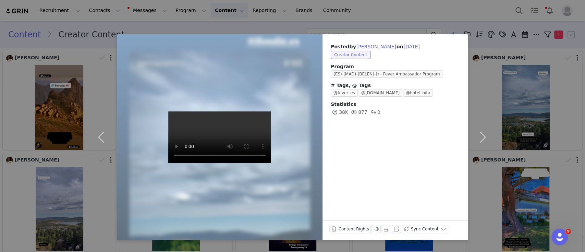
click at [361, 7] on div "Posted by [PERSON_NAME] on [DATE] Creator Content Program (ES)-(MAD)-(BELEN)-()…" at bounding box center [292, 126] width 585 height 252
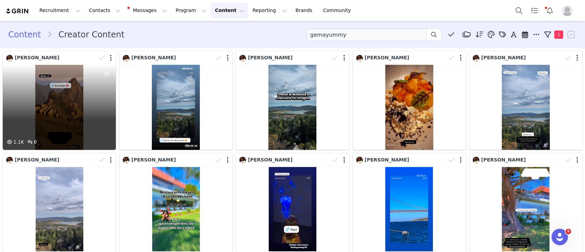
click at [57, 128] on div "1.1K 0" at bounding box center [59, 107] width 113 height 85
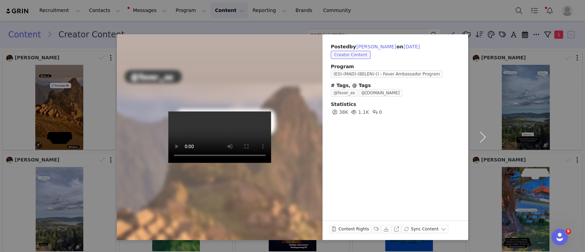
click at [315, 21] on div "Posted by [PERSON_NAME] on [DATE] Creator Content Program (ES)-(MAD)-(BELEN)-()…" at bounding box center [292, 126] width 585 height 252
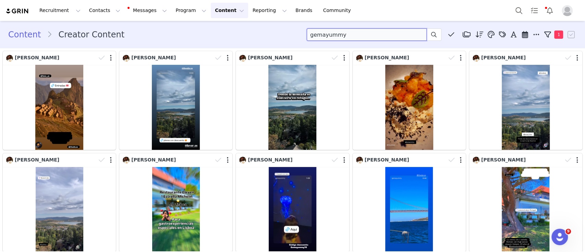
click at [327, 40] on input "gemayummy" at bounding box center [367, 34] width 120 height 12
paste input "virginiacanto"
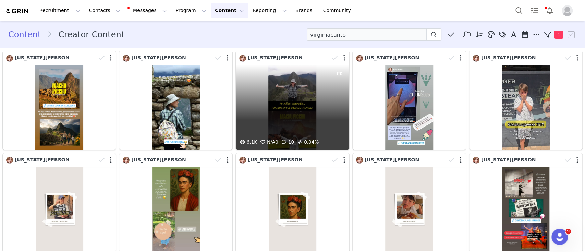
click at [285, 120] on div "6.1K N/A 0 10 0.04%" at bounding box center [292, 107] width 113 height 85
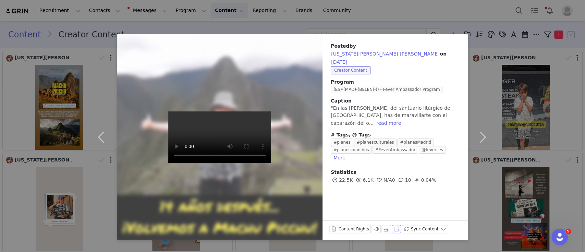
click at [391, 226] on button "View on Instagram" at bounding box center [396, 229] width 10 height 8
click at [398, 15] on div "Posted by [US_STATE][PERSON_NAME] [PERSON_NAME] on [DATE] Creator Content Progr…" at bounding box center [292, 126] width 585 height 252
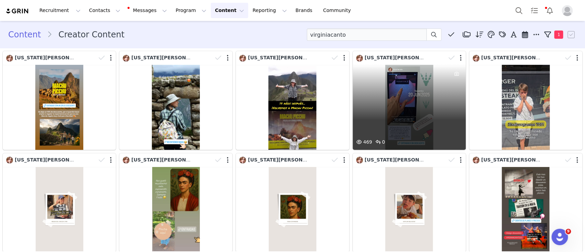
click at [401, 97] on div "469 0" at bounding box center [408, 107] width 113 height 85
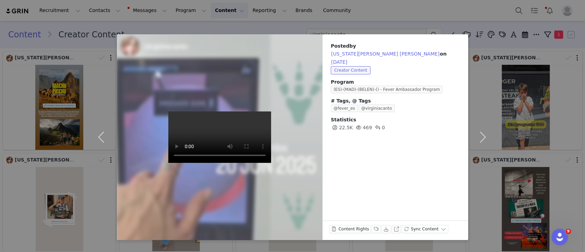
click at [397, 6] on div "Posted by [US_STATE][PERSON_NAME] [PERSON_NAME] on [DATE] Creator Content Progr…" at bounding box center [292, 126] width 585 height 252
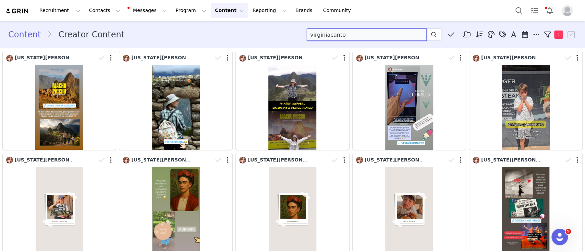
click at [309, 37] on input "virginiacanto" at bounding box center [367, 34] width 120 height 12
paste input "lolienmadrid"
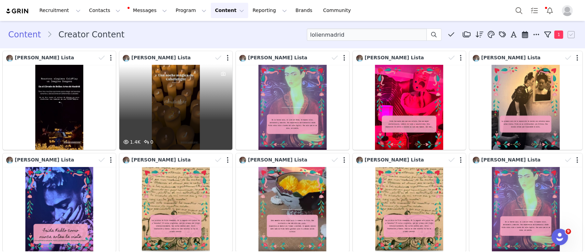
click at [174, 109] on div "1.4K 0" at bounding box center [175, 107] width 113 height 85
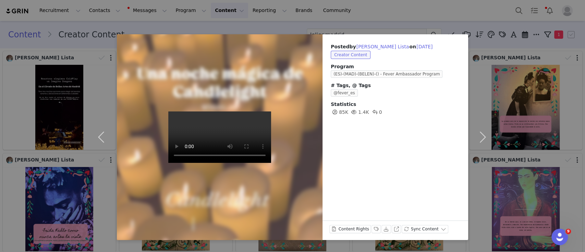
click at [283, 17] on div "Posted by [PERSON_NAME] Lista on [DATE] Creator Content Program (ES)-(MAD)-(BEL…" at bounding box center [292, 126] width 585 height 252
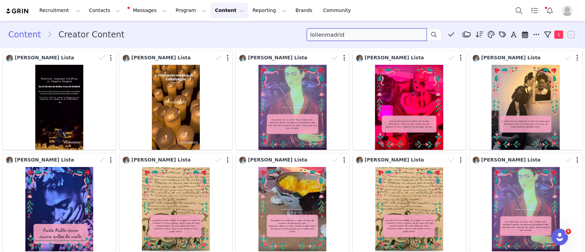
click at [309, 34] on input "lolienmadrid" at bounding box center [367, 34] width 120 height 12
paste input "vibra."
type input "[DOMAIN_NAME][GEOGRAPHIC_DATA]"
